Goal: Task Accomplishment & Management: Manage account settings

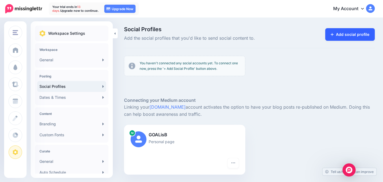
click at [342, 34] on link "Add social profile" at bounding box center [350, 34] width 50 height 13
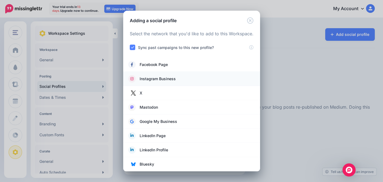
click at [175, 78] on span "Instagram Business" at bounding box center [158, 79] width 36 height 7
click at [155, 93] on link "X" at bounding box center [192, 93] width 126 height 8
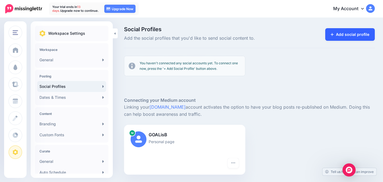
click at [334, 31] on link "Add social profile" at bounding box center [350, 34] width 50 height 13
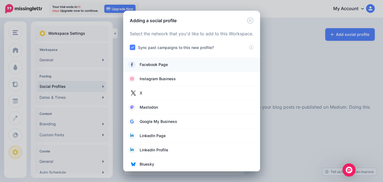
click at [156, 62] on span "Facebook Page" at bounding box center [154, 64] width 28 height 7
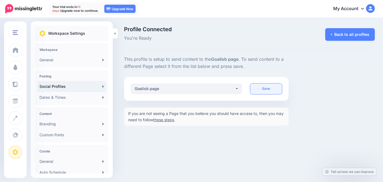
click at [277, 91] on link "Save" at bounding box center [266, 88] width 32 height 11
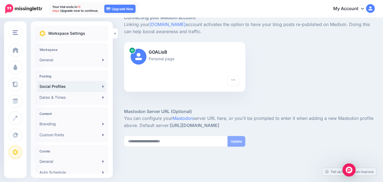
scroll to position [136, 0]
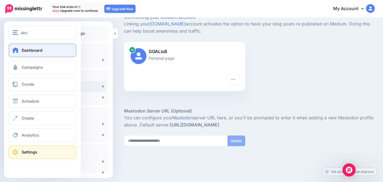
click at [15, 53] on link "Dashboard" at bounding box center [42, 51] width 68 height 14
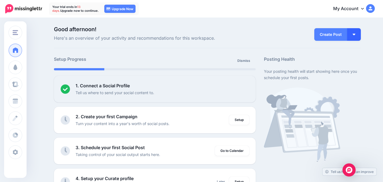
click at [354, 37] on button "button" at bounding box center [354, 34] width 14 height 13
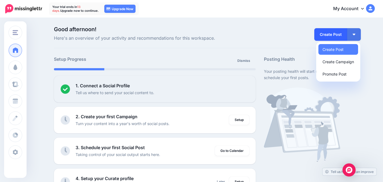
click at [335, 38] on link "Create Post" at bounding box center [330, 34] width 33 height 13
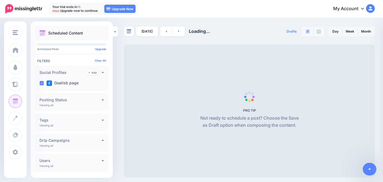
click at [318, 25] on div "Today Loading... Drafts 0 Day Week Month PRO TIP" at bounding box center [191, 97] width 383 height 159
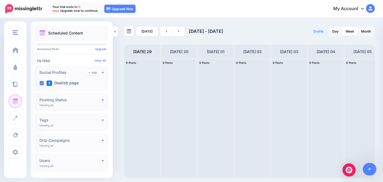
click at [102, 100] on icon at bounding box center [103, 100] width 2 height 4
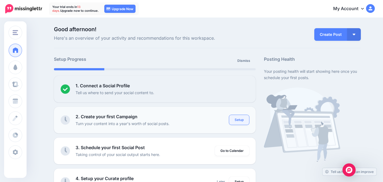
click at [238, 124] on link "Setup" at bounding box center [239, 120] width 20 height 10
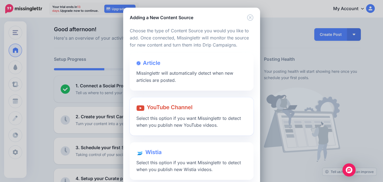
click at [223, 121] on span "Select this option if you want Missinglettr to detect when you publish new YouT…" at bounding box center [188, 121] width 105 height 13
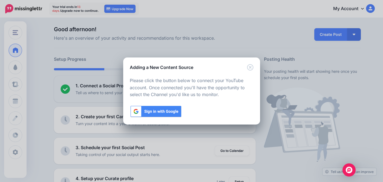
click at [171, 115] on img at bounding box center [156, 111] width 52 height 13
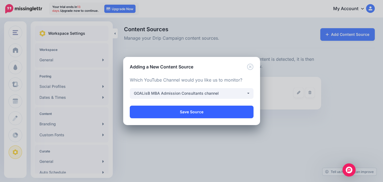
click at [190, 115] on link "Save Source" at bounding box center [192, 112] width 124 height 13
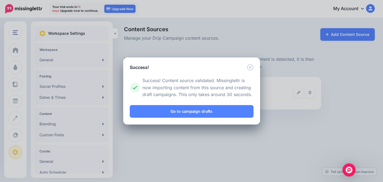
click at [190, 115] on link "Go to campaign drafts" at bounding box center [192, 111] width 124 height 13
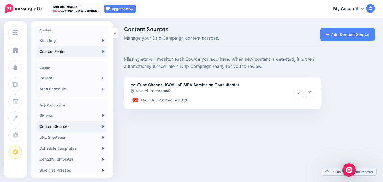
scroll to position [87, 0]
